Goal: Task Accomplishment & Management: Complete application form

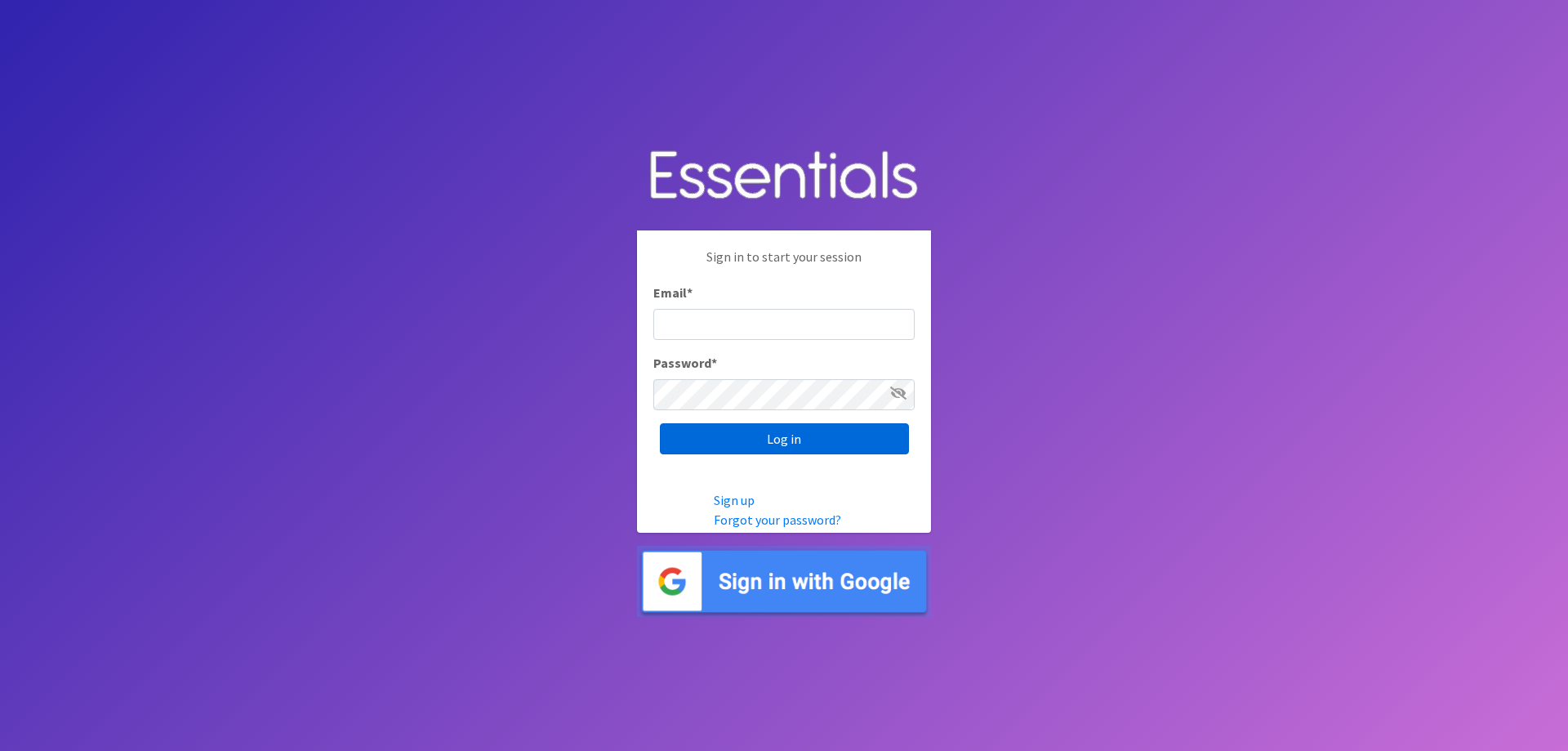
type input "[PERSON_NAME][EMAIL_ADDRESS][DOMAIN_NAME]"
click at [775, 440] on input "Log in" at bounding box center [784, 438] width 249 height 31
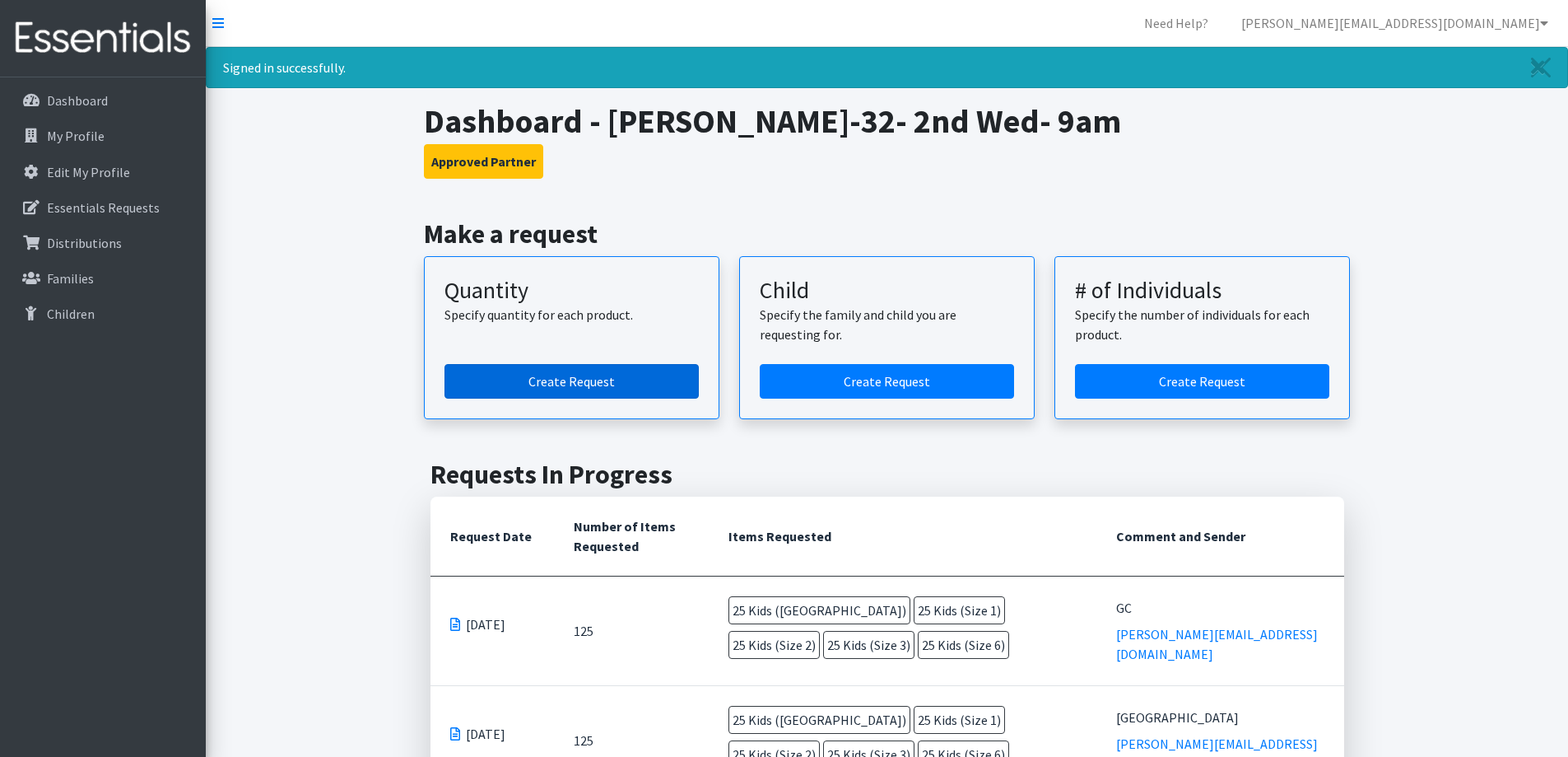
click at [555, 367] on link "Create Request" at bounding box center [571, 381] width 254 height 35
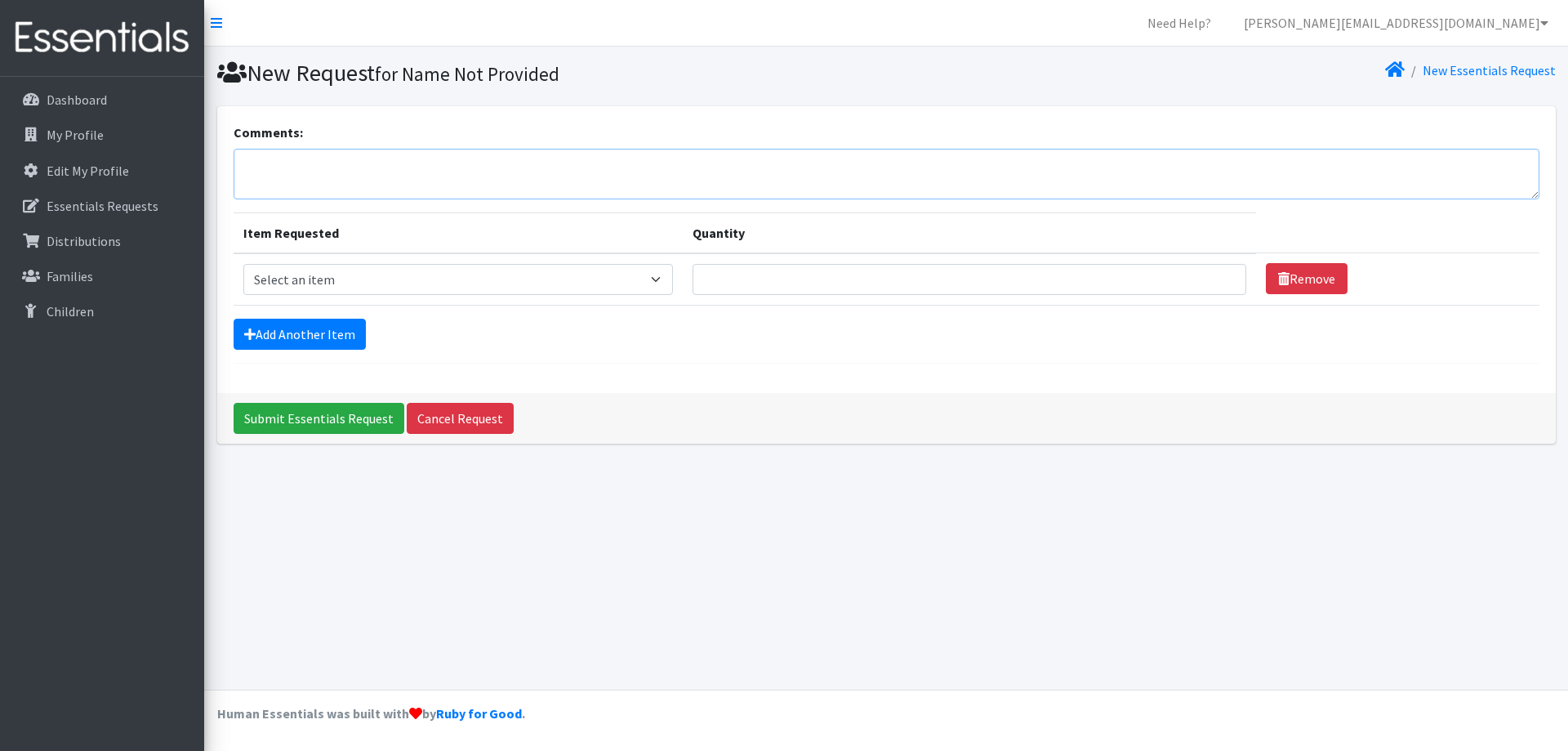
click at [426, 167] on textarea "Comments:" at bounding box center [886, 174] width 1306 height 50
type textarea "Pecar"
click at [536, 284] on select "Select an item Kids (Newborn) Kids (Size 1) Kids (Size 2) Kids (Size 3) Kids (S…" at bounding box center [458, 279] width 430 height 31
select select "3400"
click at [243, 264] on select "Select an item Kids (Newborn) Kids (Size 1) Kids (Size 2) Kids (Size 3) Kids (S…" at bounding box center [458, 279] width 430 height 31
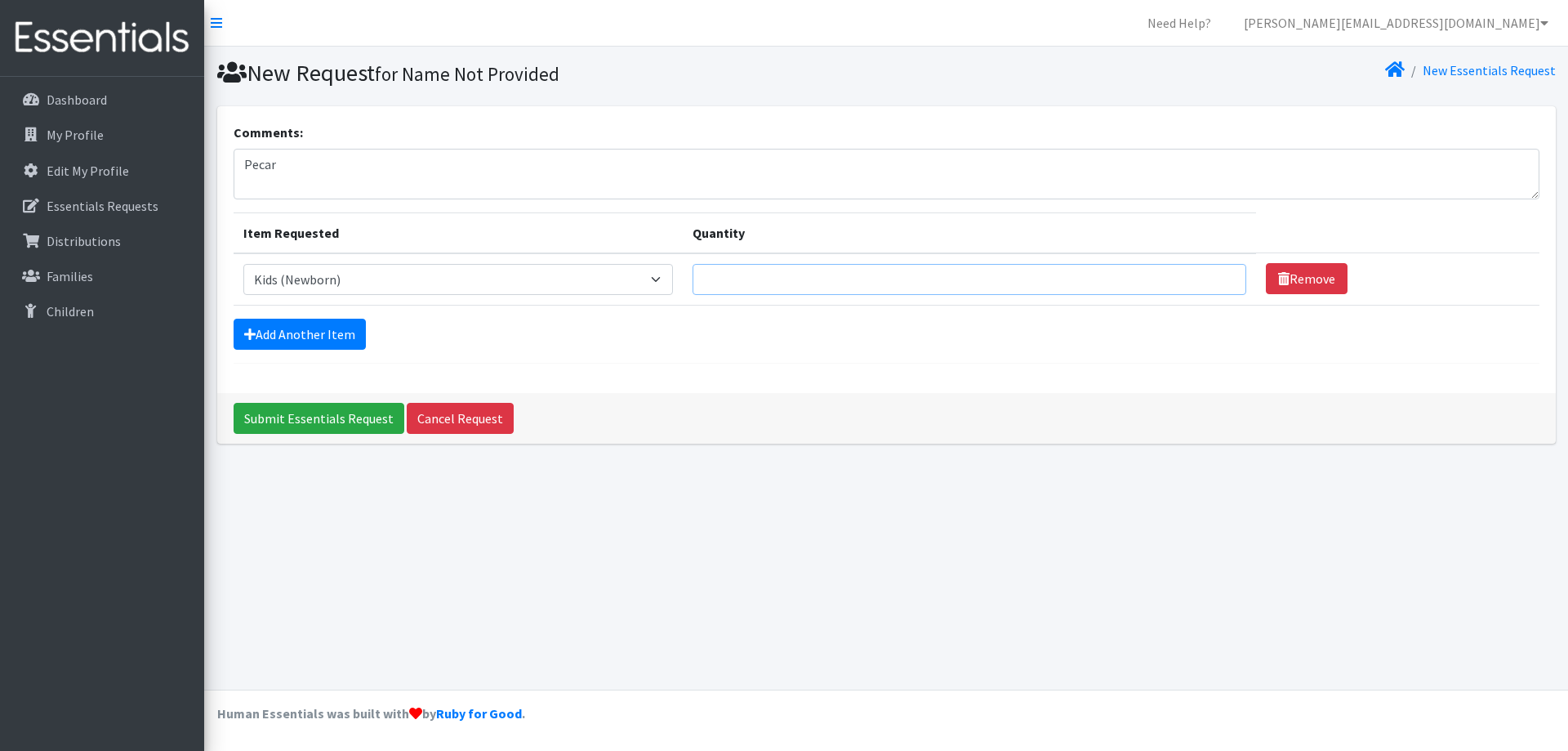
click at [763, 280] on input "Quantity" at bounding box center [969, 279] width 553 height 31
type input "30"
click at [359, 341] on link "Add Another Item" at bounding box center [299, 334] width 132 height 31
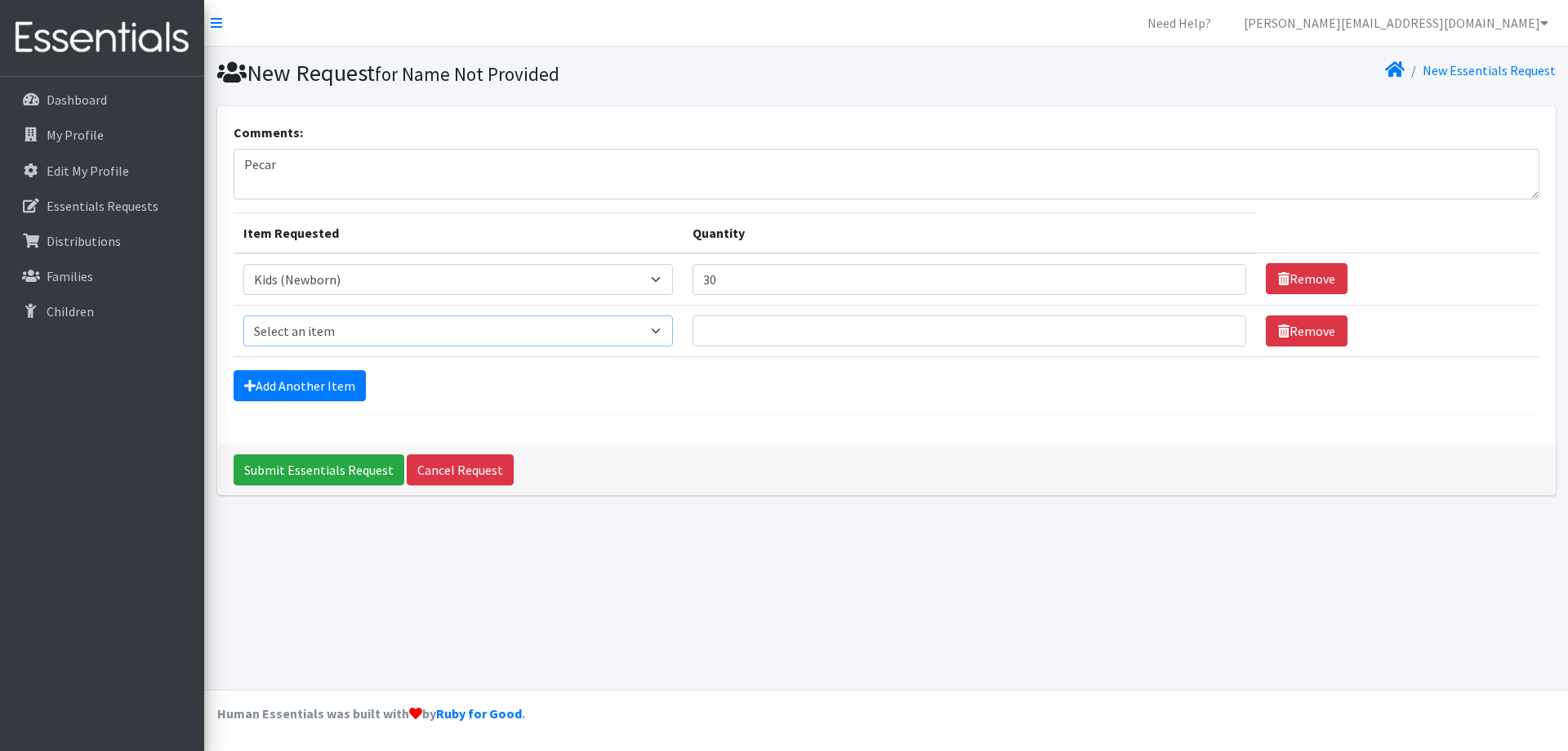
click at [353, 331] on select "Select an item Kids (Newborn) Kids (Size 1) Kids (Size 2) Kids (Size 3) Kids (S…" at bounding box center [458, 331] width 430 height 31
select select "3420"
click at [243, 315] on select "Select an item Kids (Newborn) Kids (Size 1) Kids (Size 2) Kids (Size 3) Kids (S…" at bounding box center [458, 331] width 430 height 31
click at [726, 329] on input "Quantity" at bounding box center [969, 331] width 553 height 31
type input "30"
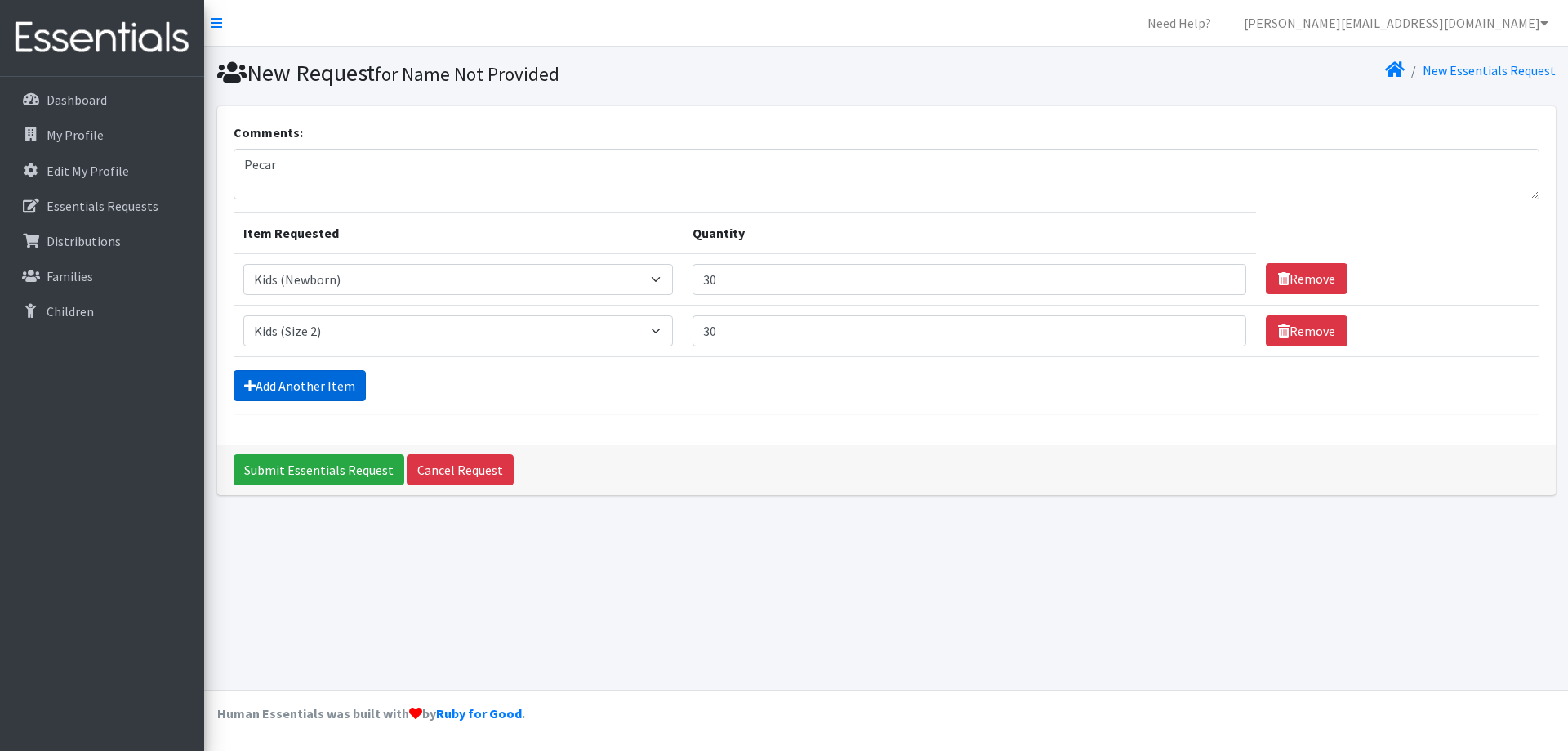
click at [327, 391] on link "Add Another Item" at bounding box center [299, 385] width 132 height 31
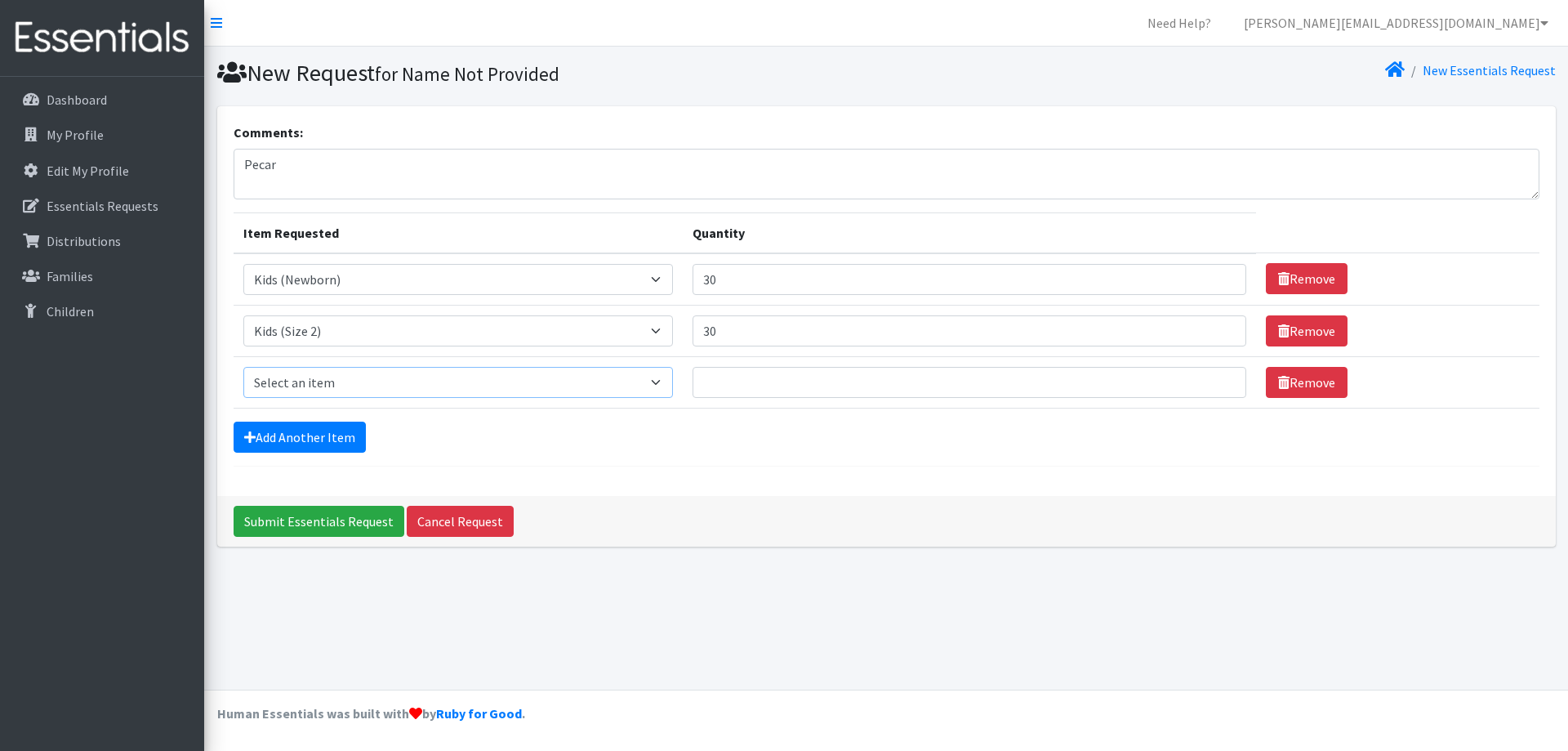
click at [329, 391] on select "Select an item Kids (Newborn) Kids (Size 1) Kids (Size 2) Kids (Size 3) Kids (S…" at bounding box center [458, 382] width 430 height 31
select select "3393"
click at [243, 367] on select "Select an item Kids (Newborn) Kids (Size 1) Kids (Size 2) Kids (Size 3) Kids (S…" at bounding box center [458, 382] width 430 height 31
click at [756, 392] on input "Quantity" at bounding box center [969, 382] width 553 height 31
type input "30"
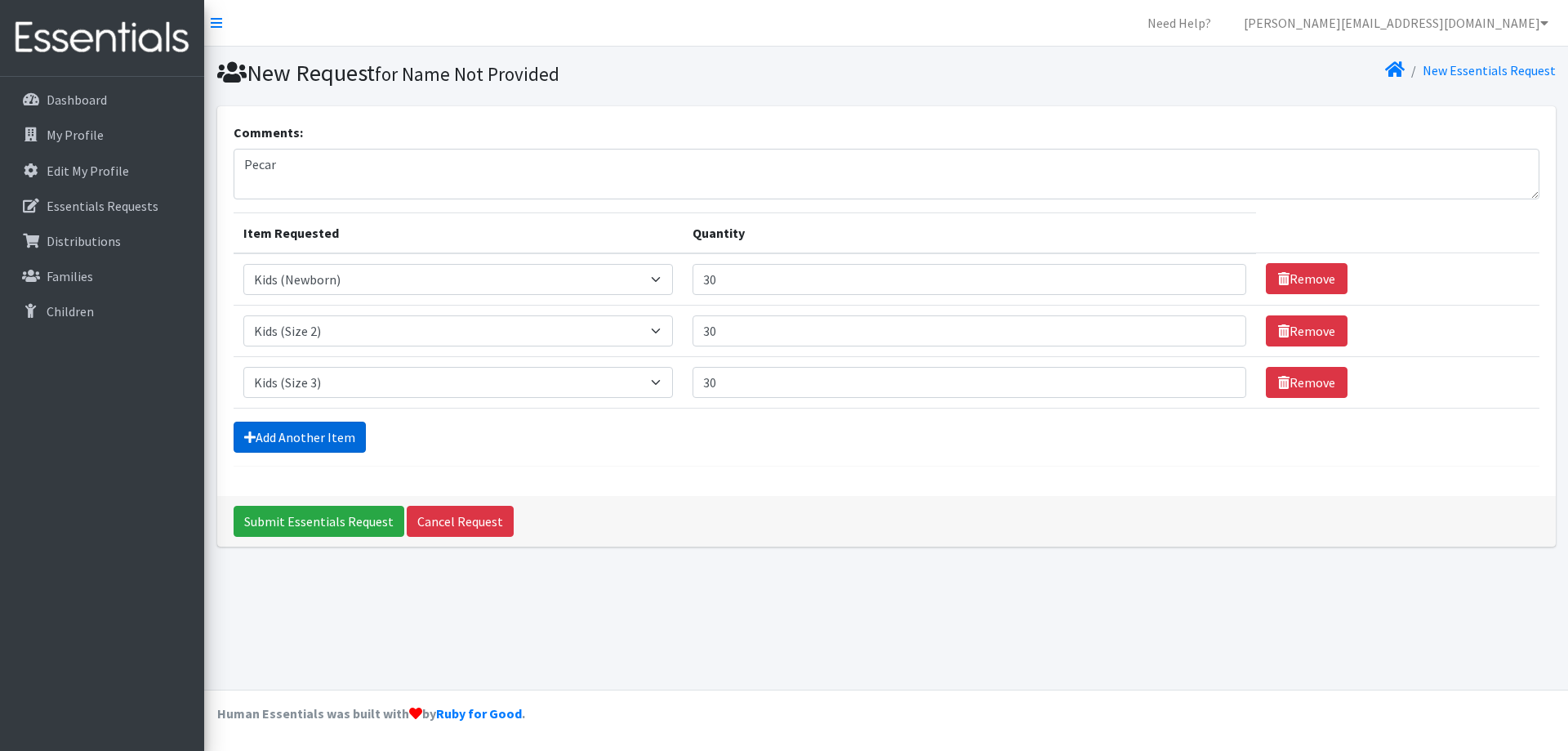
click at [335, 450] on link "Add Another Item" at bounding box center [299, 436] width 132 height 31
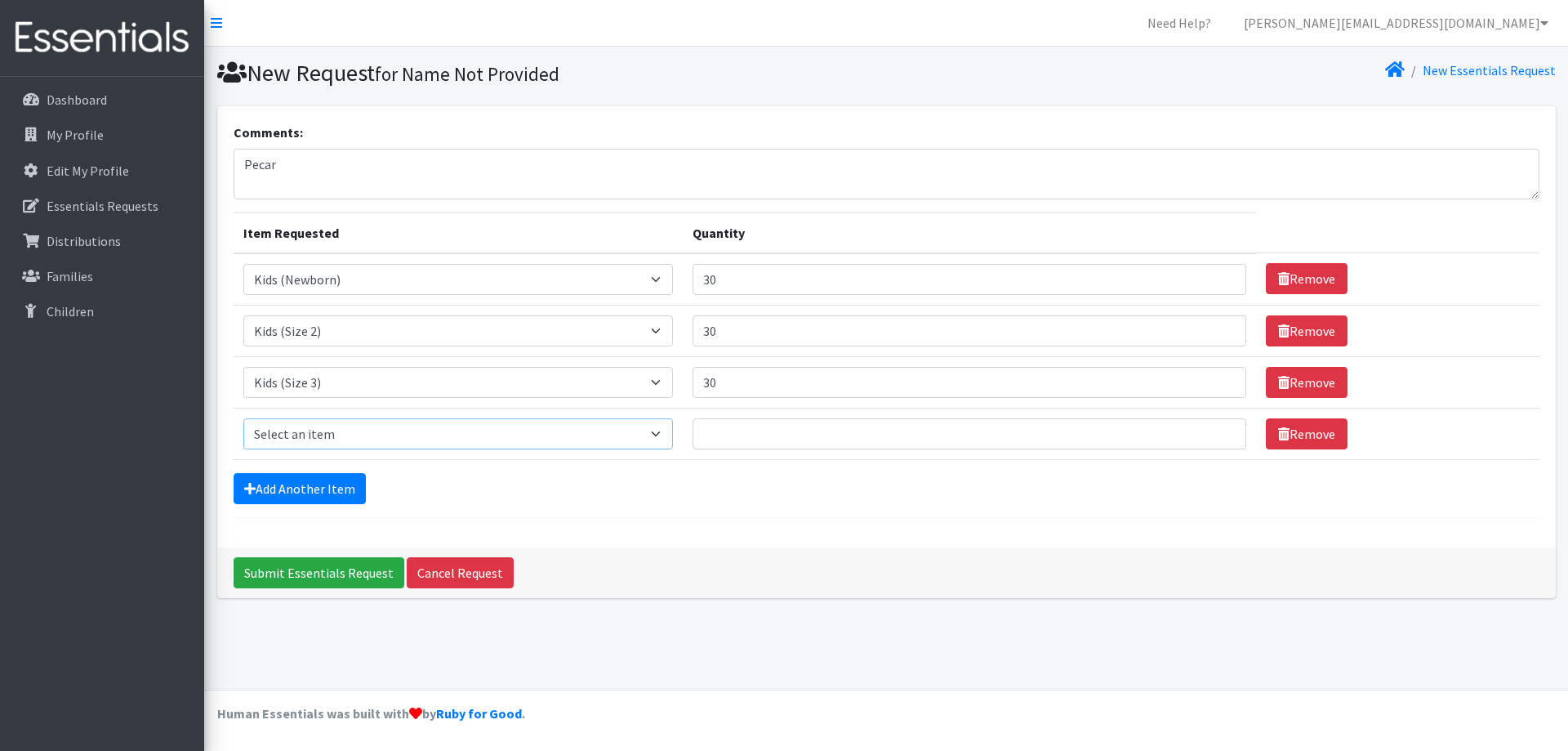
click at [332, 438] on select "Select an item Kids (Newborn) Kids (Size 1) Kids (Size 2) Kids (Size 3) Kids (S…" at bounding box center [458, 433] width 430 height 31
select select "3394"
click at [243, 418] on select "Select an item Kids (Newborn) Kids (Size 1) Kids (Size 2) Kids (Size 3) Kids (S…" at bounding box center [458, 433] width 430 height 31
click at [830, 427] on input "Quantity" at bounding box center [969, 433] width 553 height 31
type input "30"
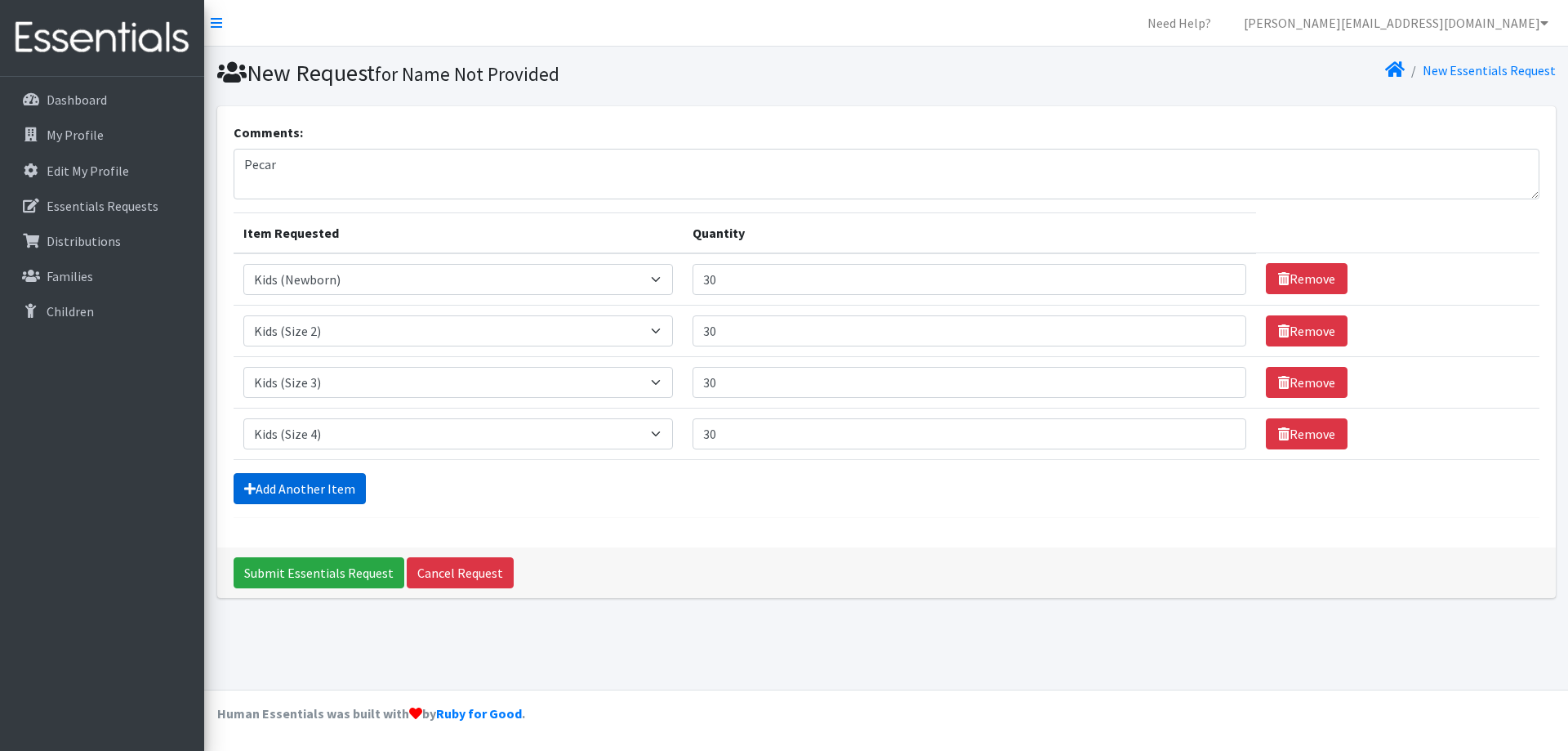
click at [288, 479] on link "Add Another Item" at bounding box center [299, 488] width 132 height 31
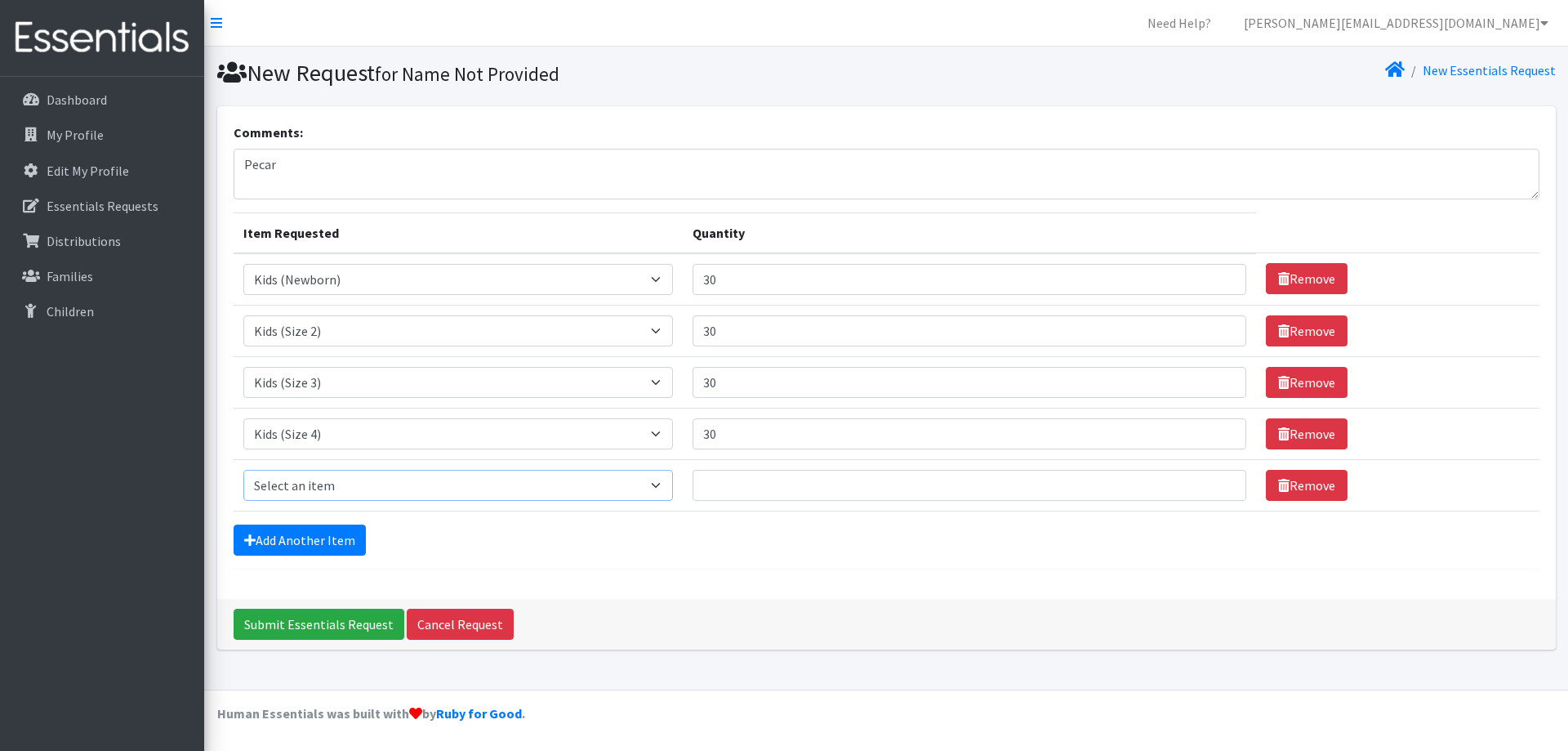
click at [293, 486] on select "Select an item Kids (Newborn) Kids (Size 1) Kids (Size 2) Kids (Size 3) Kids (S…" at bounding box center [458, 484] width 430 height 31
select select "3407"
click at [243, 469] on select "Select an item Kids (Newborn) Kids (Size 1) Kids (Size 2) Kids (Size 3) Kids (S…" at bounding box center [458, 484] width 430 height 31
click at [762, 497] on input "Quantity" at bounding box center [969, 484] width 553 height 31
type input "30"
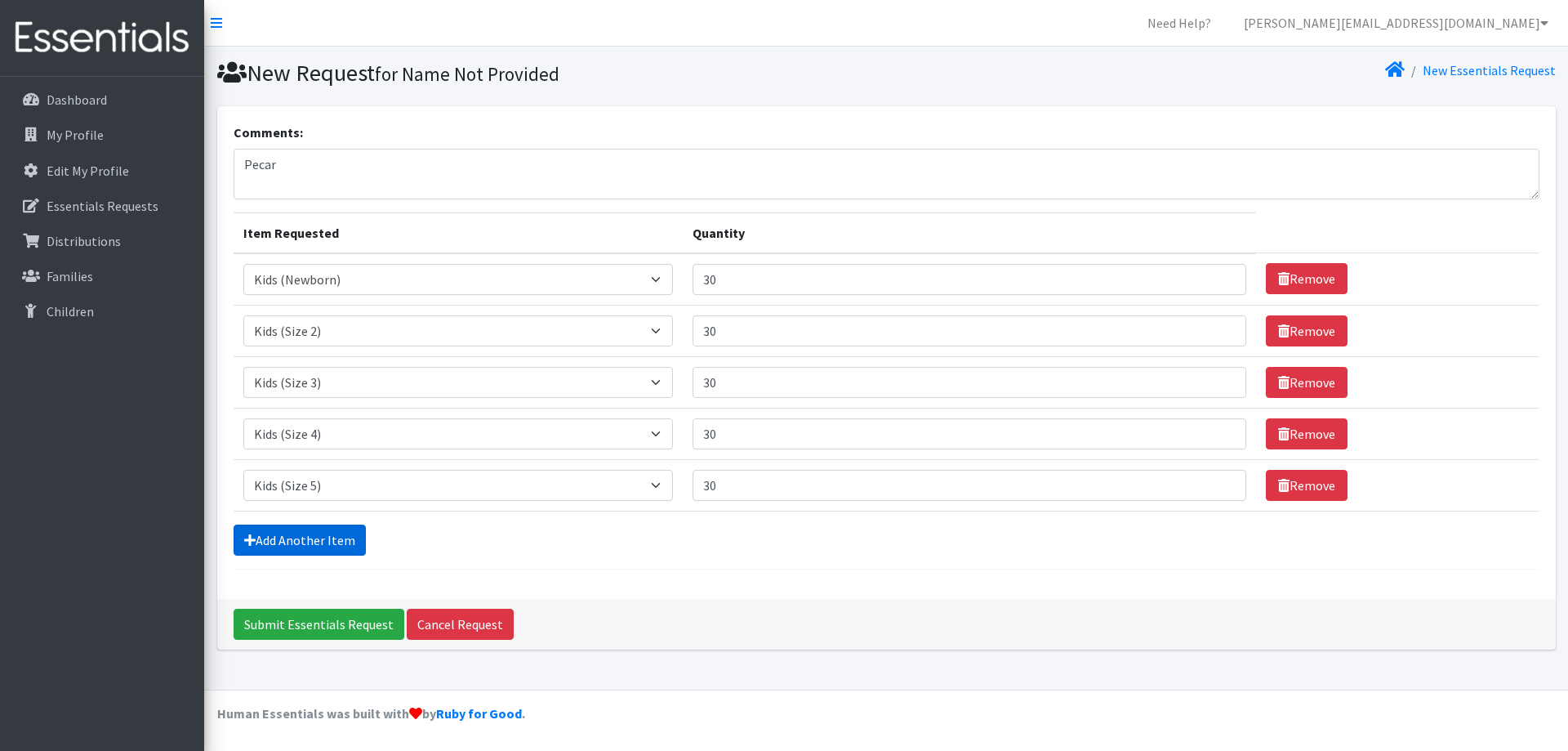
click at [298, 546] on link "Add Another Item" at bounding box center [299, 540] width 132 height 31
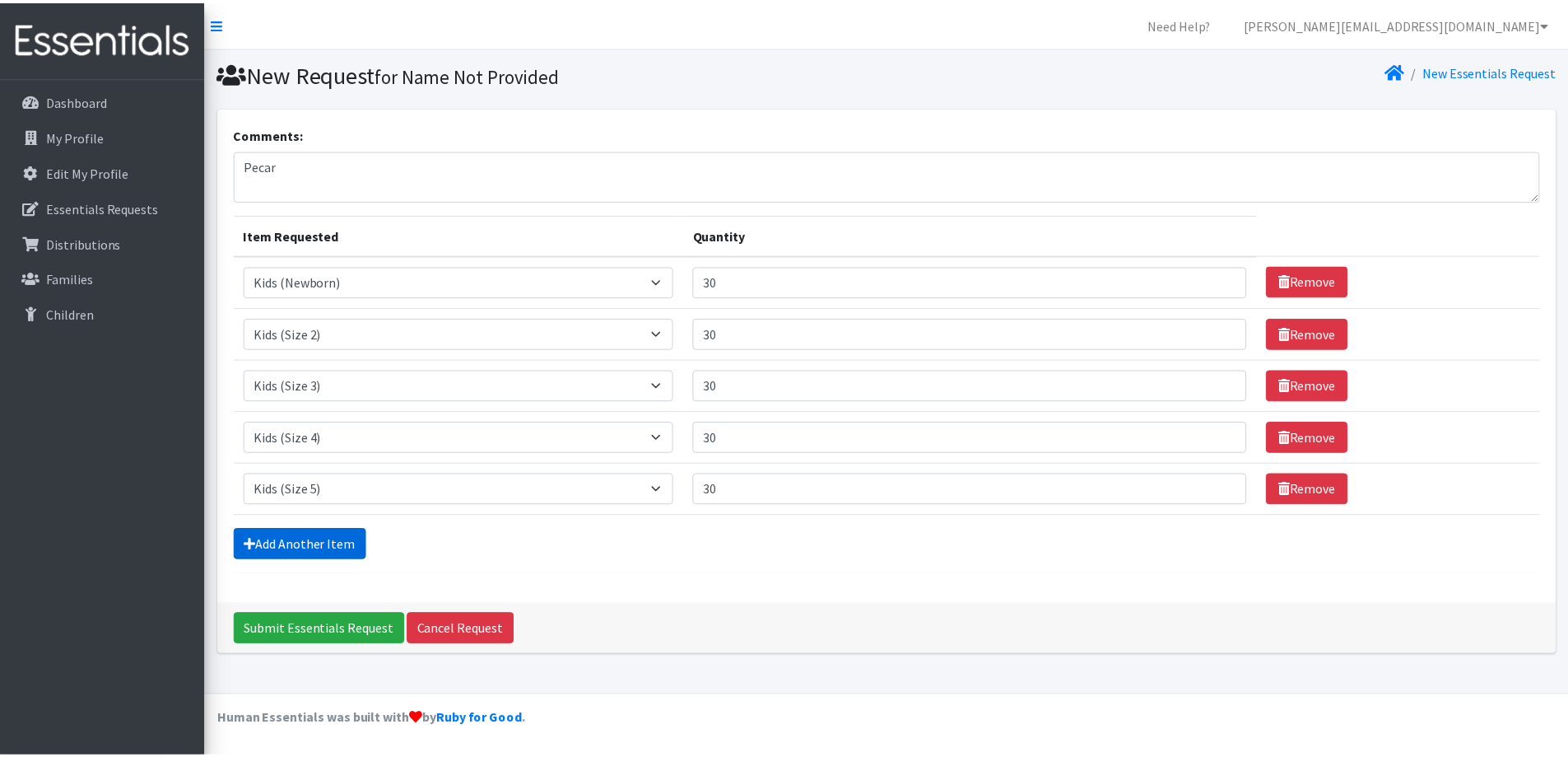
scroll to position [25, 0]
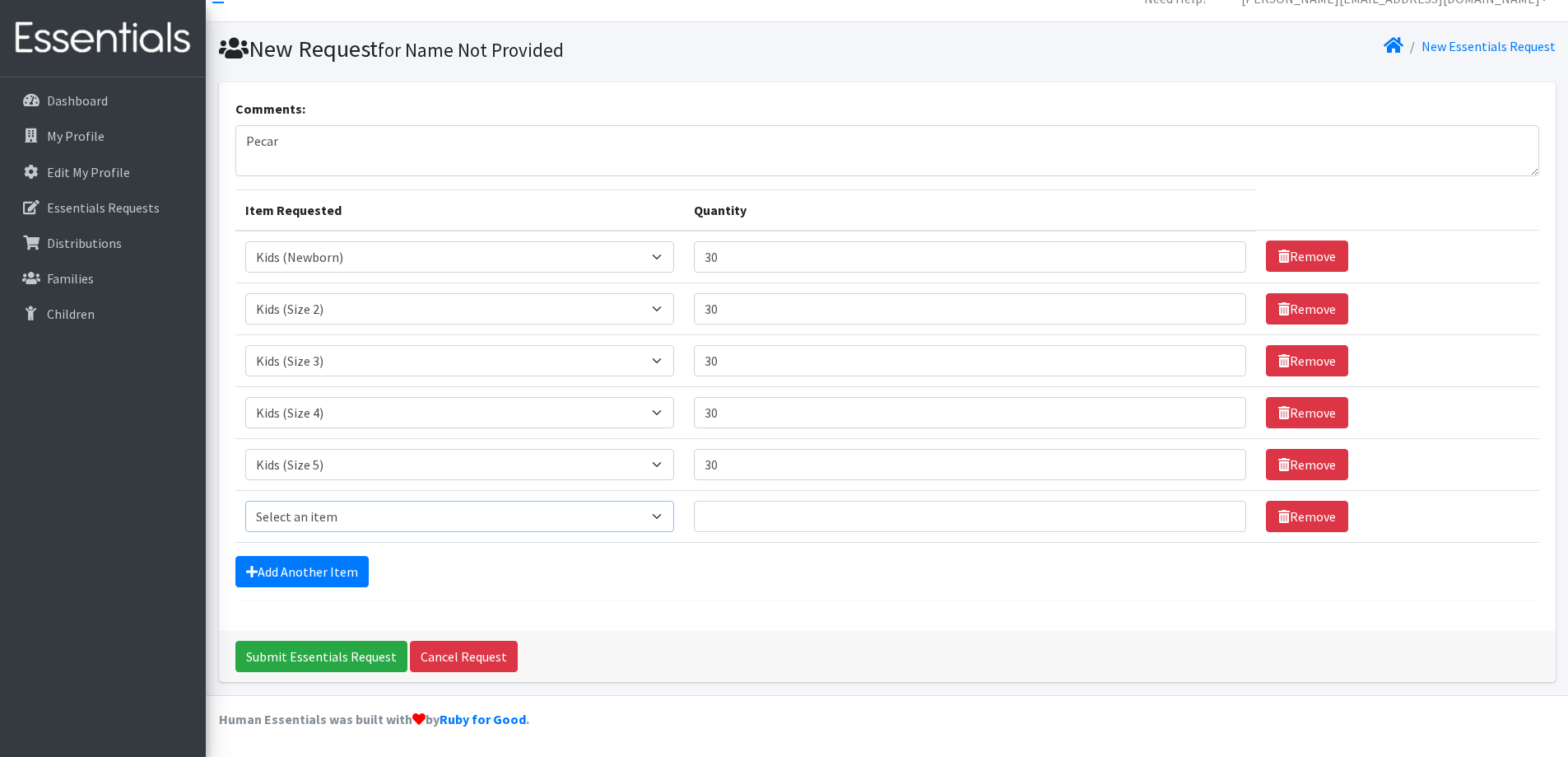
click at [309, 514] on select "Select an item Kids (Newborn) Kids (Size 1) Kids (Size 2) Kids (Size 3) Kids (S…" at bounding box center [459, 516] width 430 height 31
select select "3419"
click at [245, 501] on select "Select an item Kids (Newborn) Kids (Size 1) Kids (Size 2) Kids (Size 3) Kids (S…" at bounding box center [459, 516] width 430 height 31
click at [714, 524] on input "Quantity" at bounding box center [970, 516] width 553 height 31
type input "30"
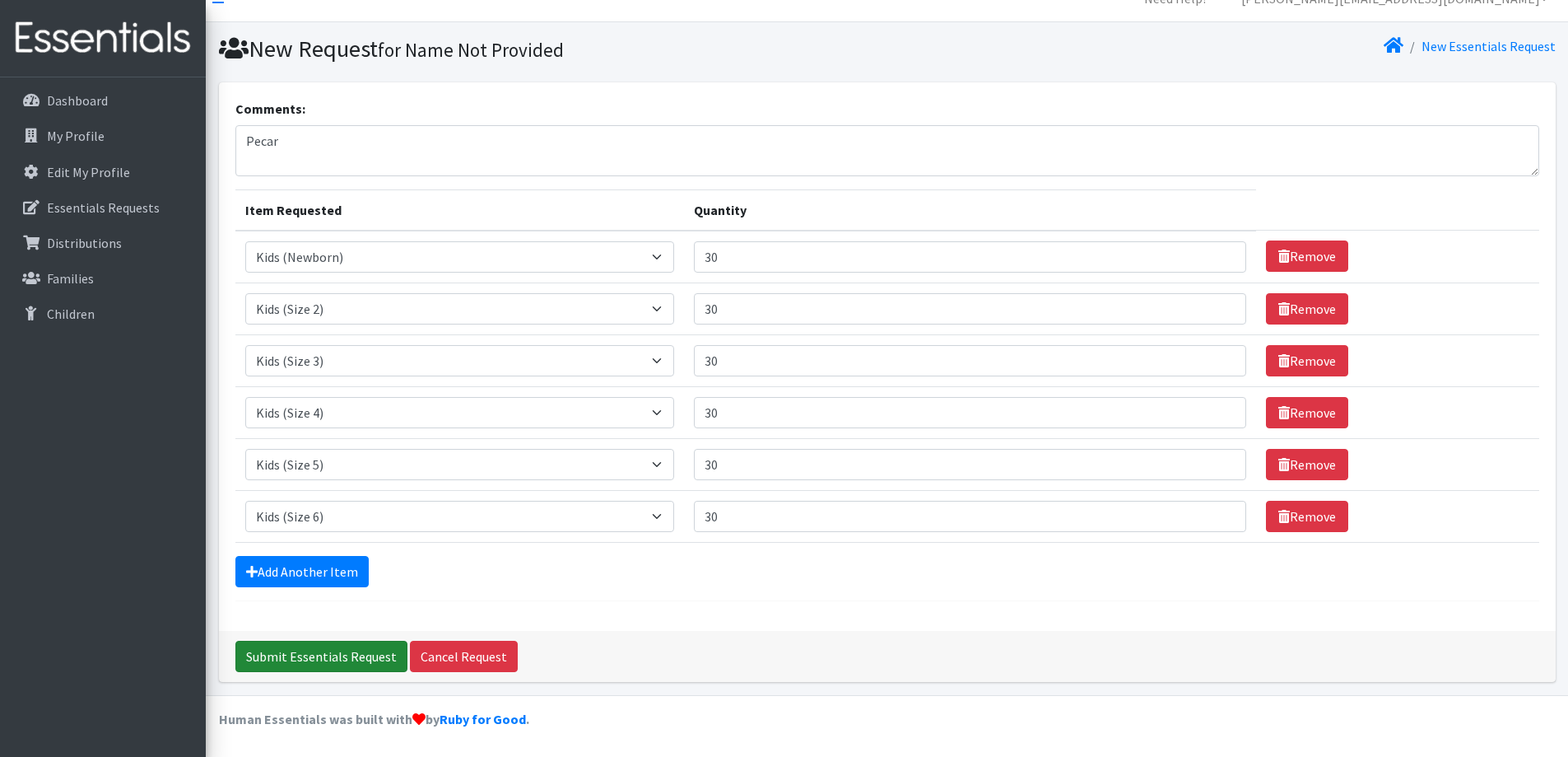
click at [386, 654] on input "Submit Essentials Request" at bounding box center [321, 656] width 172 height 31
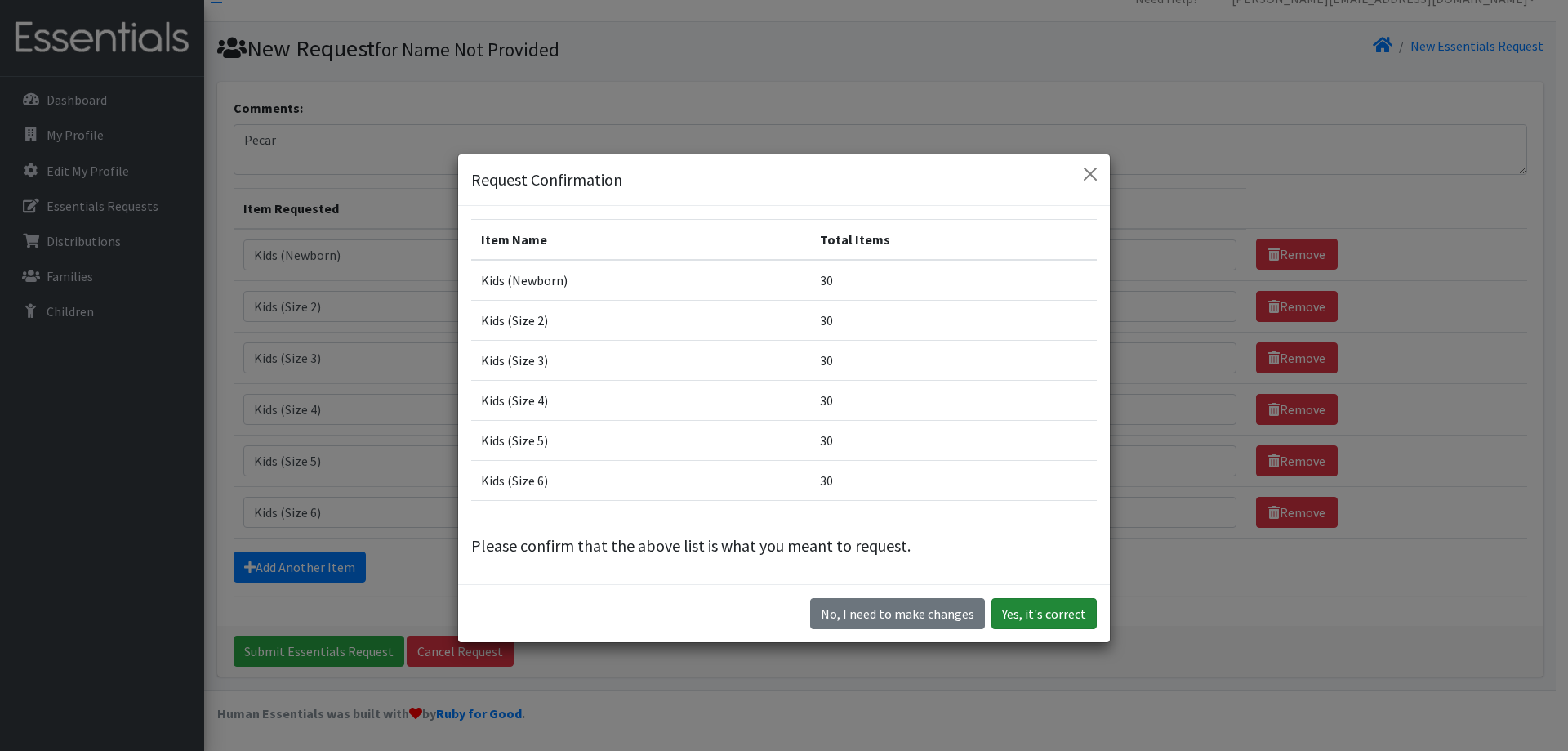
click at [1048, 611] on button "Yes, it's correct" at bounding box center [1043, 613] width 105 height 31
